Goal: Information Seeking & Learning: Learn about a topic

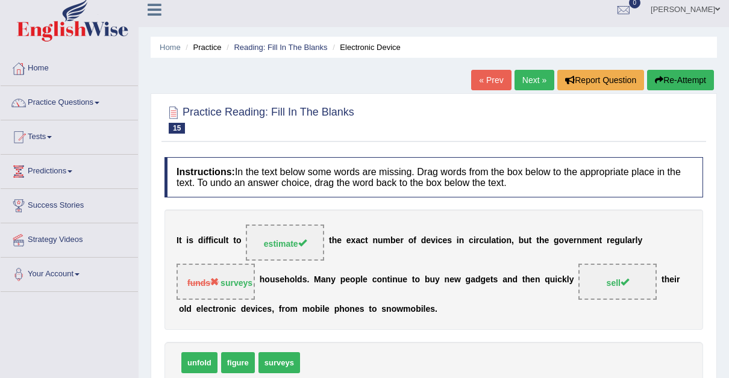
scroll to position [4, 0]
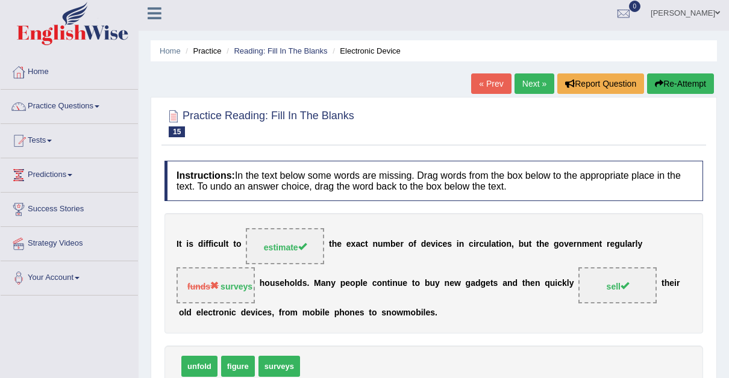
click at [533, 78] on link "Next »" at bounding box center [534, 83] width 40 height 20
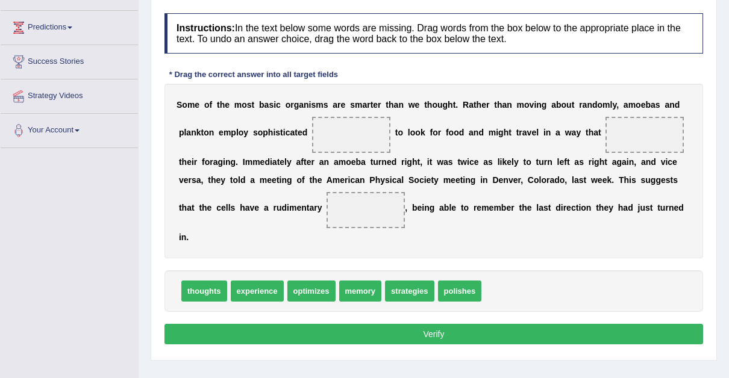
scroll to position [157, 0]
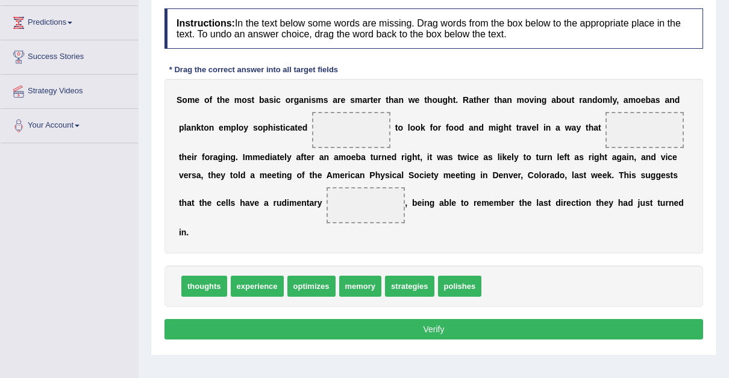
click at [258, 276] on span "experience" at bounding box center [257, 286] width 53 height 21
drag, startPoint x: 311, startPoint y: 269, endPoint x: 598, endPoint y: 139, distance: 315.4
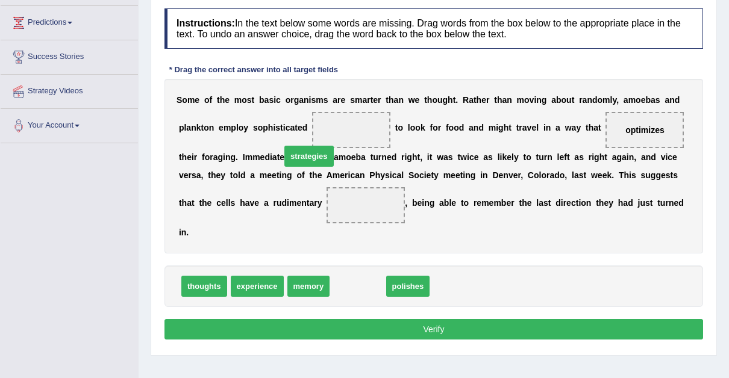
drag, startPoint x: 349, startPoint y: 267, endPoint x: 301, endPoint y: 136, distance: 139.9
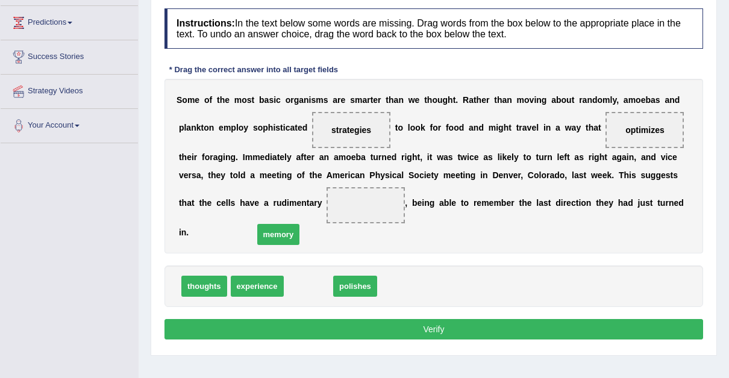
drag, startPoint x: 293, startPoint y: 268, endPoint x: 263, endPoint y: 216, distance: 60.7
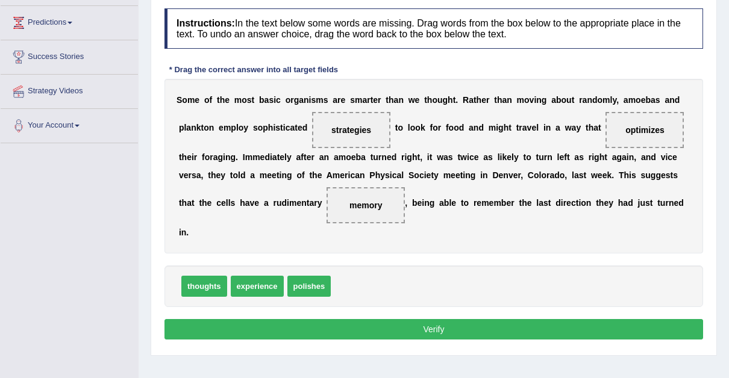
click at [435, 319] on button "Verify" at bounding box center [433, 329] width 538 height 20
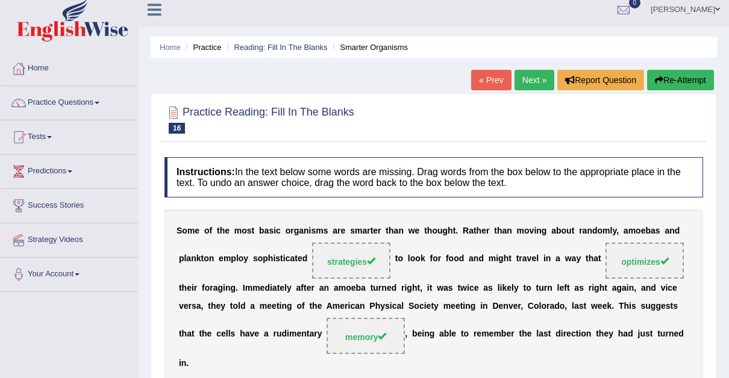
scroll to position [0, 0]
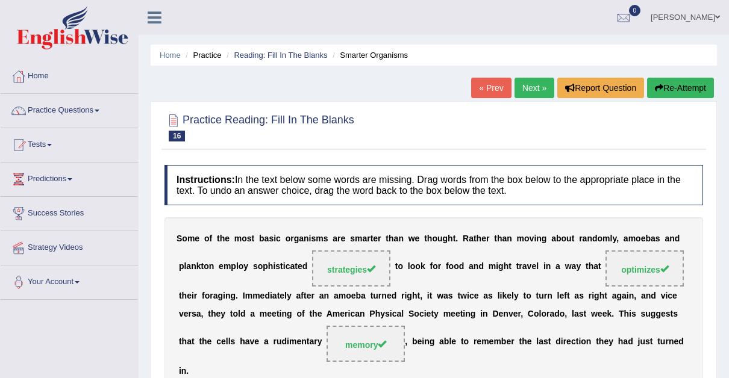
click at [525, 84] on link "Next »" at bounding box center [534, 88] width 40 height 20
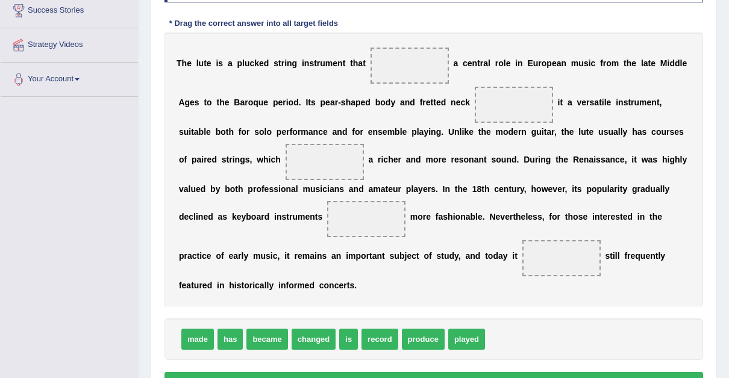
scroll to position [205, 0]
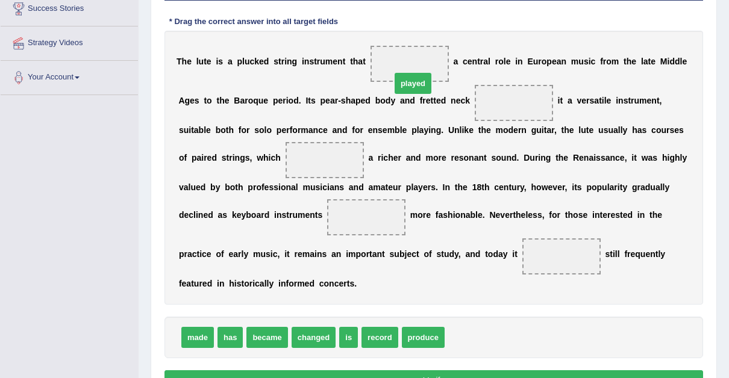
drag, startPoint x: 460, startPoint y: 320, endPoint x: 403, endPoint y: 47, distance: 279.2
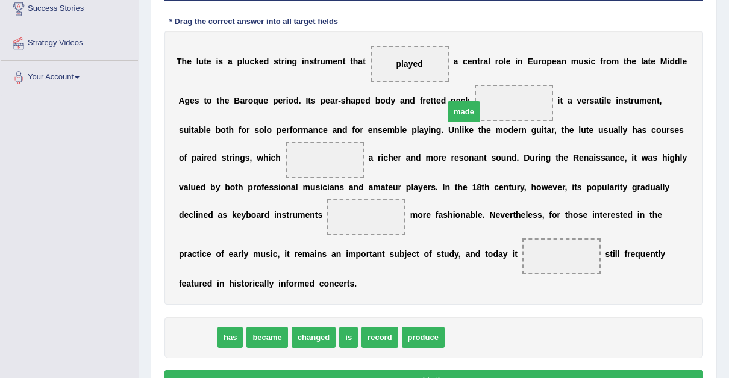
drag, startPoint x: 201, startPoint y: 320, endPoint x: 467, endPoint y: 83, distance: 356.6
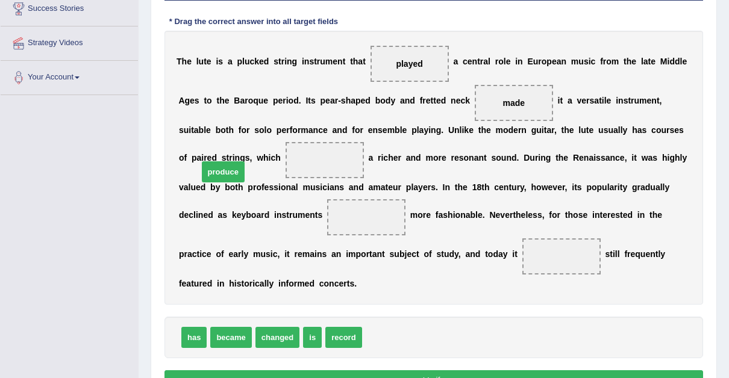
drag, startPoint x: 379, startPoint y: 319, endPoint x: 214, endPoint y: 155, distance: 232.5
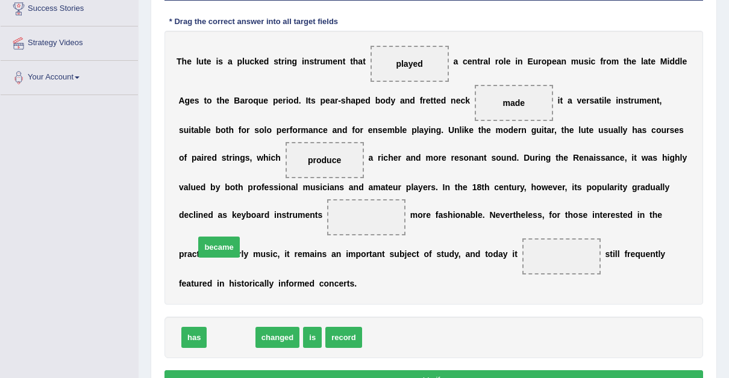
drag, startPoint x: 229, startPoint y: 319, endPoint x: 217, endPoint y: 229, distance: 91.1
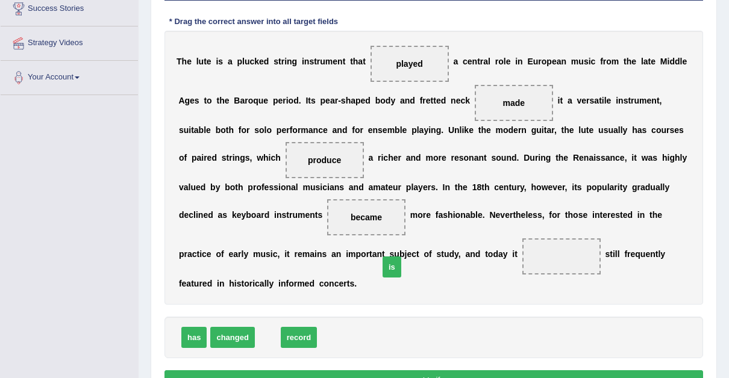
drag, startPoint x: 262, startPoint y: 322, endPoint x: 390, endPoint y: 260, distance: 142.2
drag, startPoint x: 463, startPoint y: 334, endPoint x: 497, endPoint y: 354, distance: 40.0
click at [497, 354] on div "Instructions: In the text below some words are missing. Drag words from the box…" at bounding box center [433, 177] width 544 height 446
click at [426, 370] on button "Verify" at bounding box center [433, 380] width 538 height 20
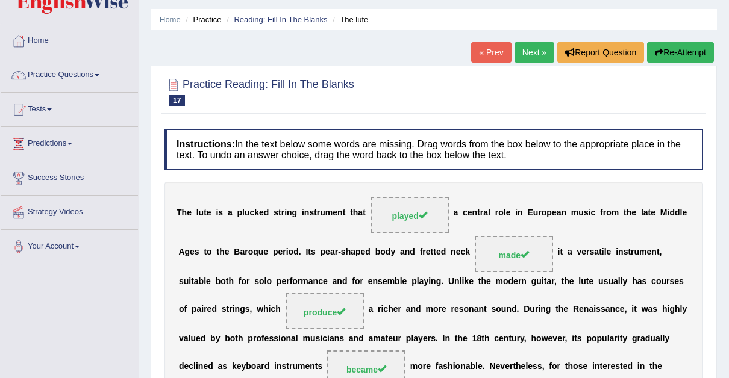
scroll to position [0, 0]
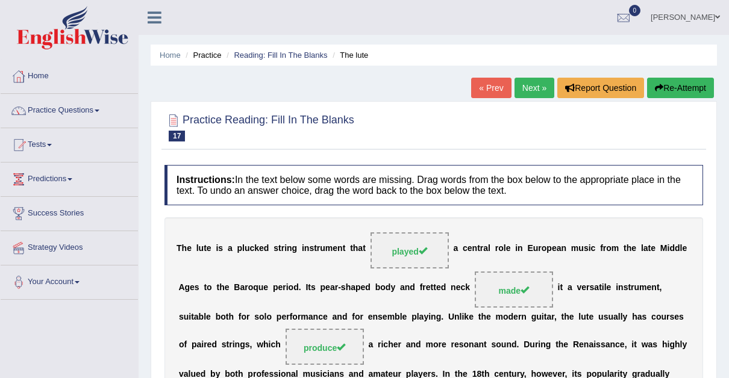
click at [716, 16] on span at bounding box center [717, 17] width 5 height 8
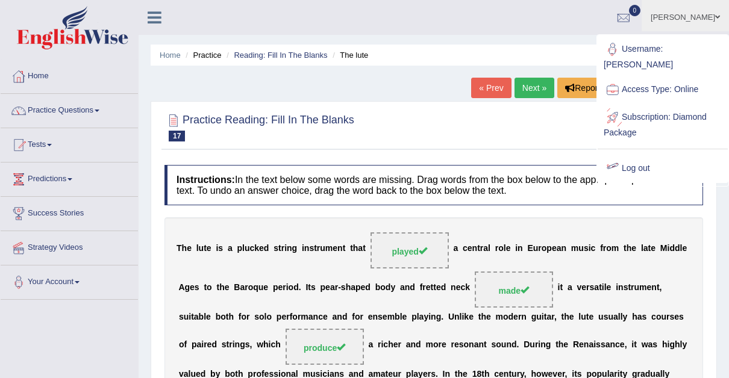
click at [639, 155] on link "Log out" at bounding box center [662, 169] width 130 height 28
